Goal: Find specific page/section: Find specific page/section

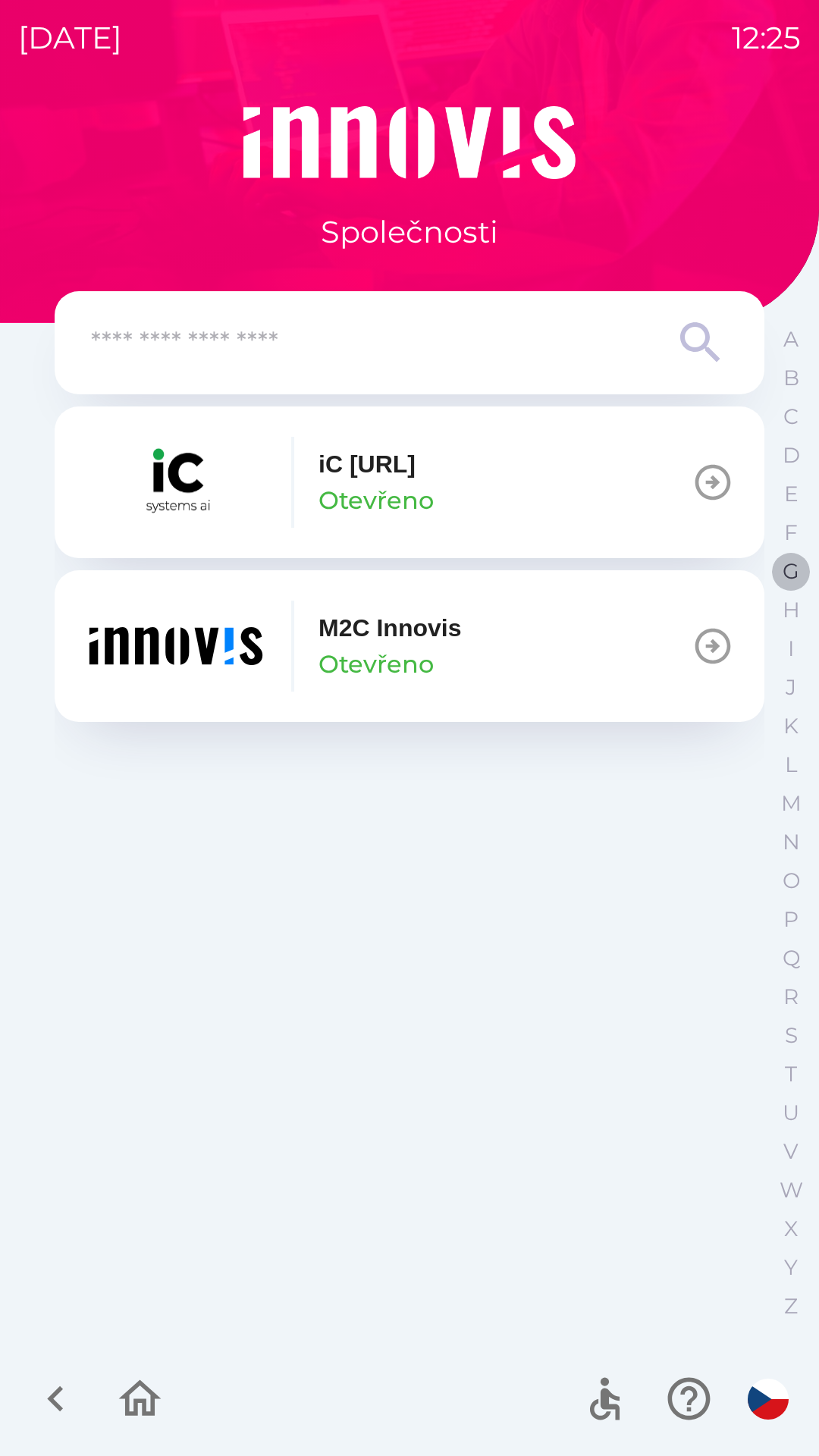
click at [796, 568] on p "G" at bounding box center [791, 571] width 16 height 26
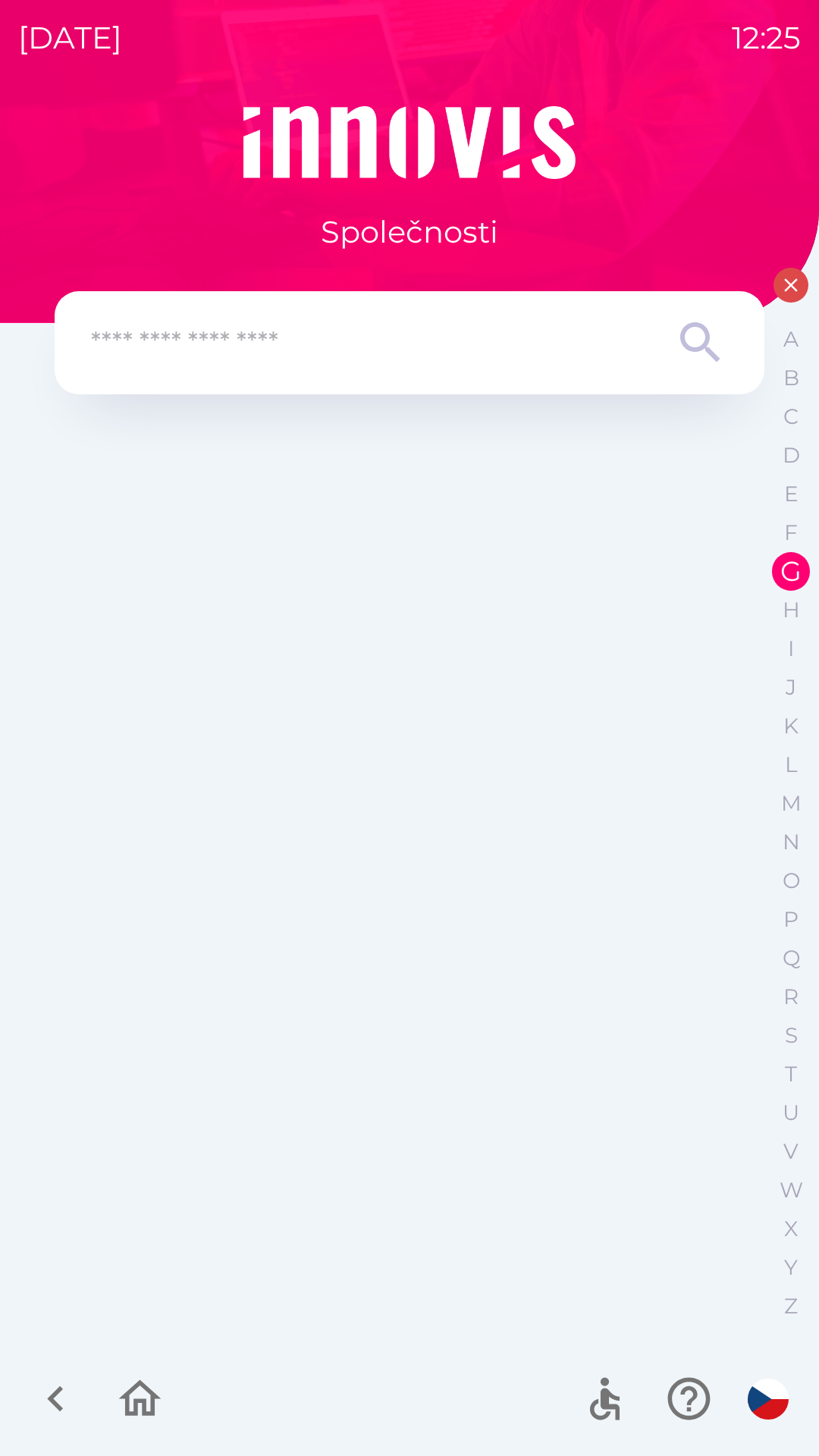
click at [785, 282] on icon "button" at bounding box center [791, 285] width 23 height 23
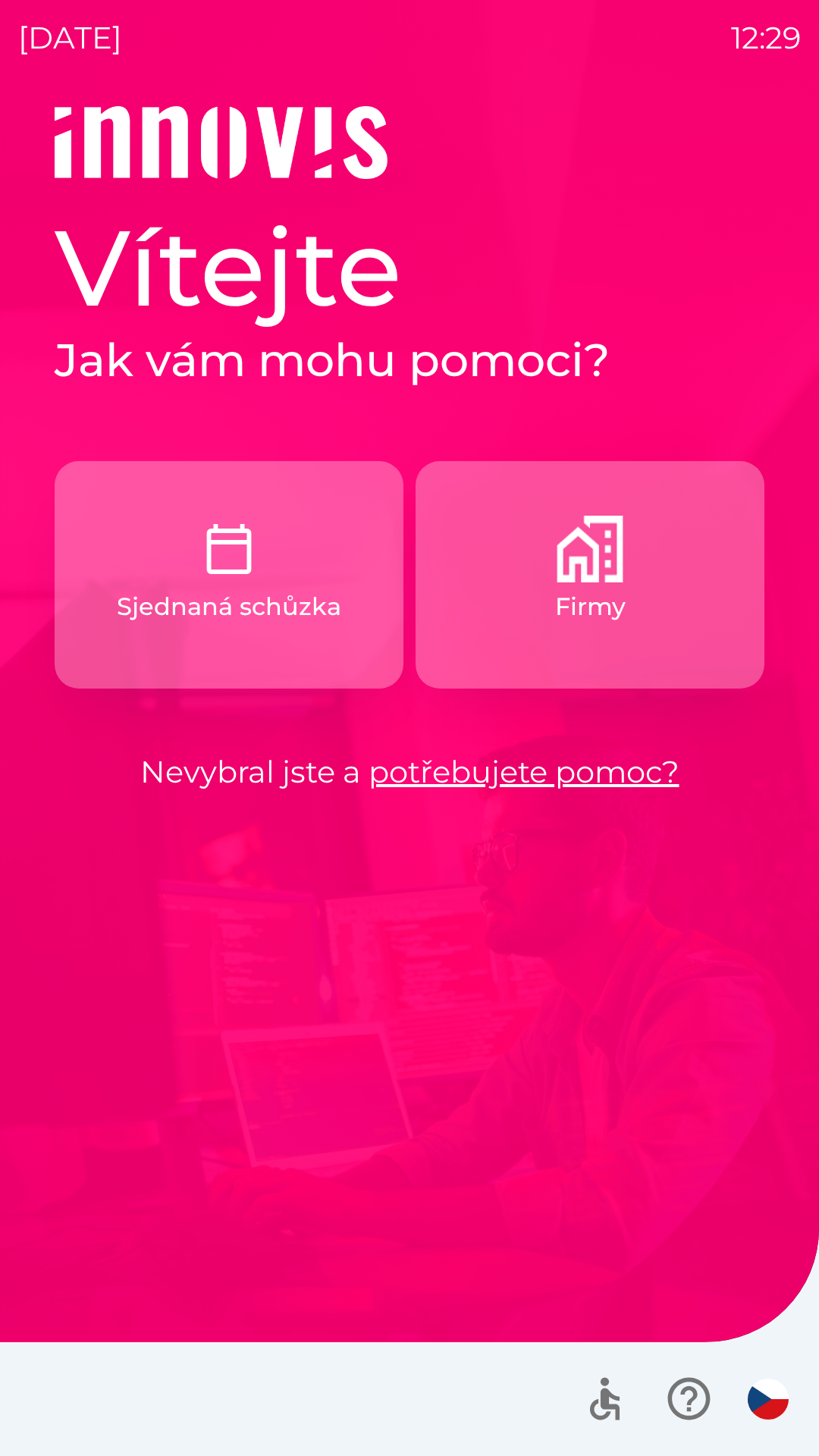
click at [540, 590] on button "Firmy" at bounding box center [590, 575] width 349 height 228
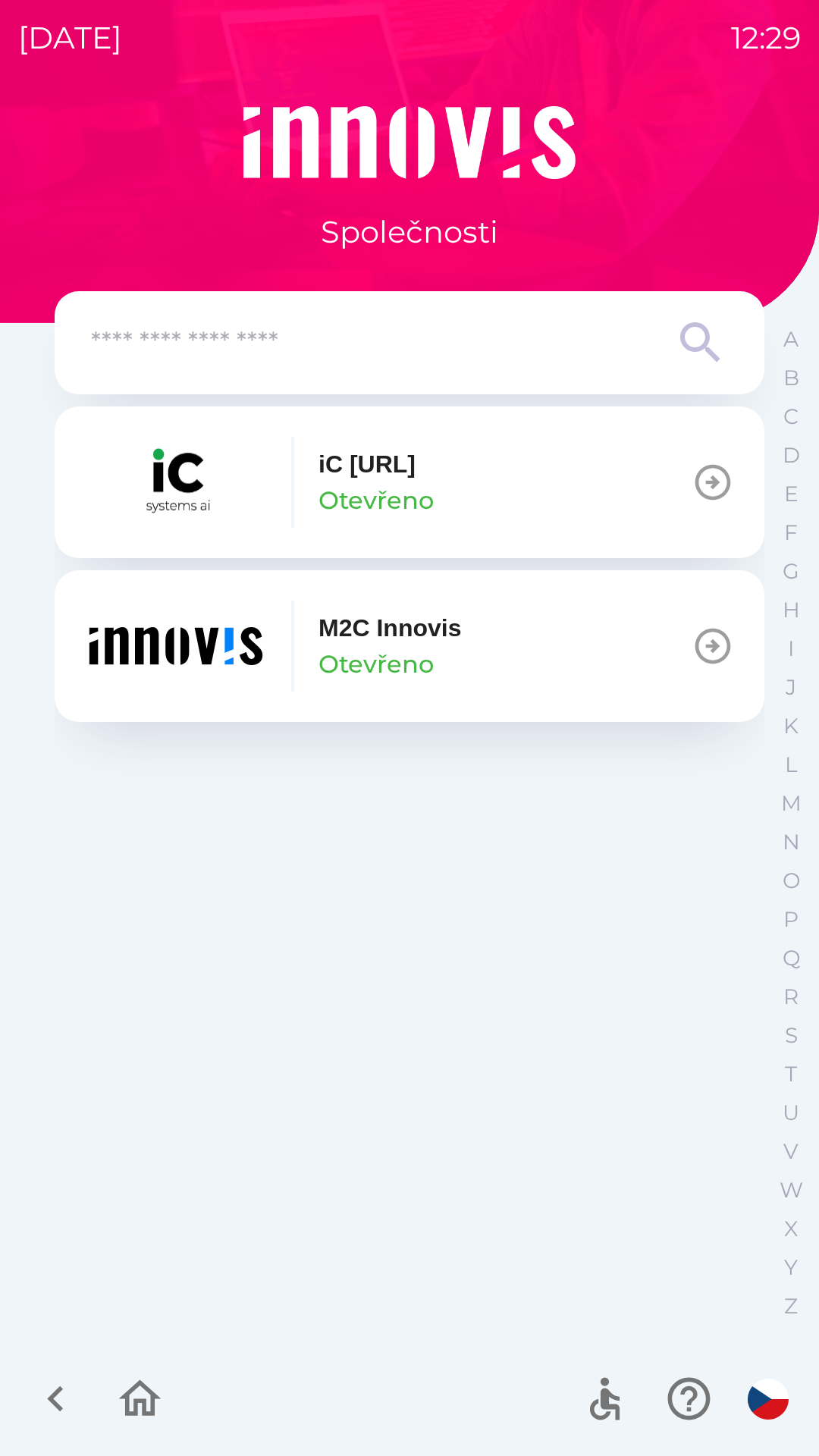
click at [379, 355] on input "text" at bounding box center [379, 343] width 577 height 42
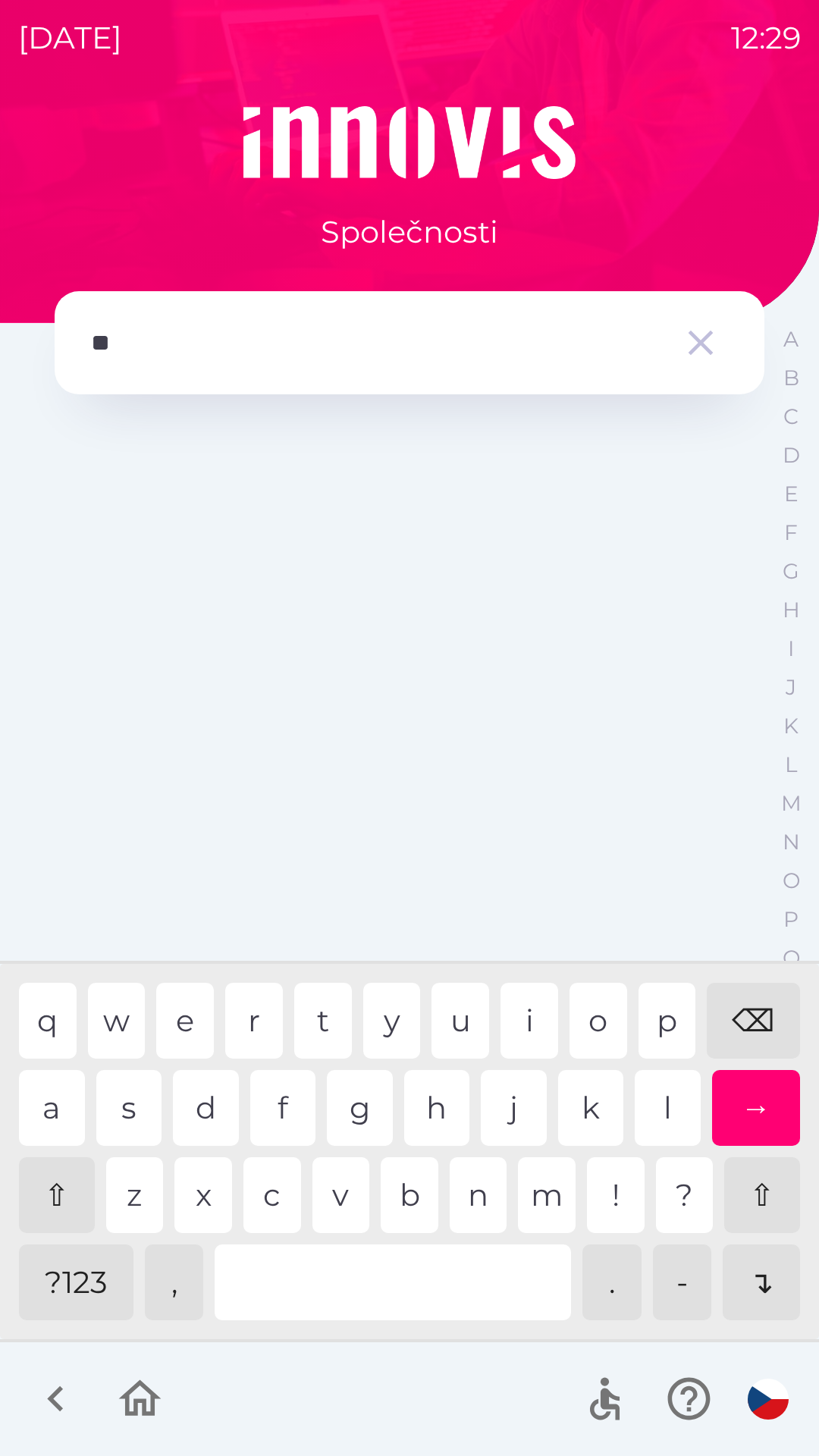
type input "***"
click at [752, 1100] on div "→" at bounding box center [756, 1107] width 88 height 76
click at [135, 1392] on icon "button" at bounding box center [140, 1399] width 51 height 51
